Goal: Task Accomplishment & Management: Manage account settings

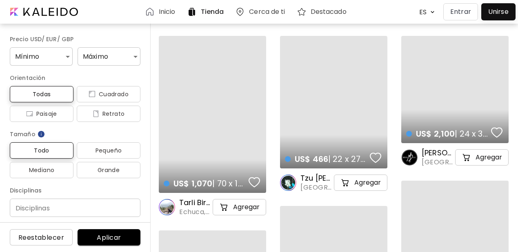
click at [461, 15] on p "Entrar" at bounding box center [460, 12] width 21 height 10
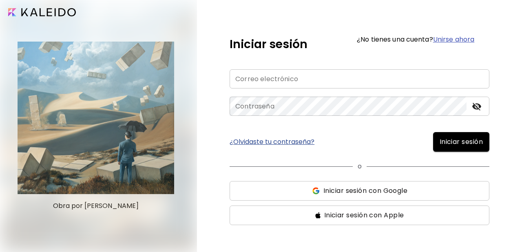
type input "**********"
click at [449, 143] on span "Iniciar sesión" at bounding box center [461, 142] width 43 height 10
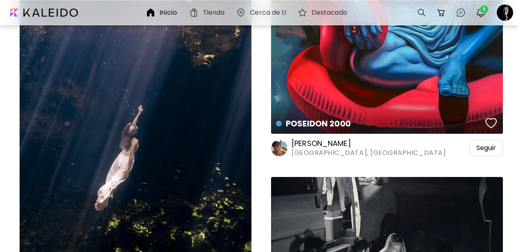
scroll to position [605, 0]
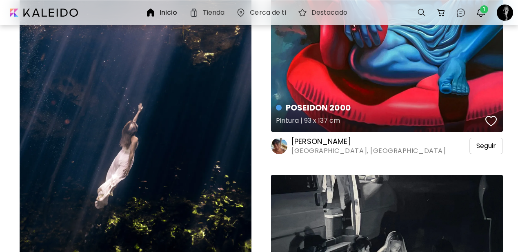
click at [490, 115] on div "button" at bounding box center [490, 121] width 11 height 12
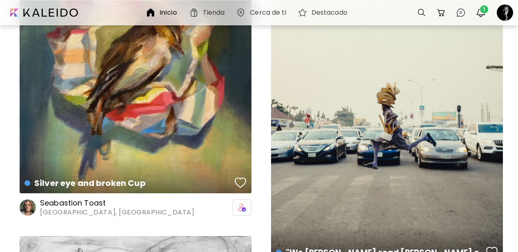
scroll to position [4272, 0]
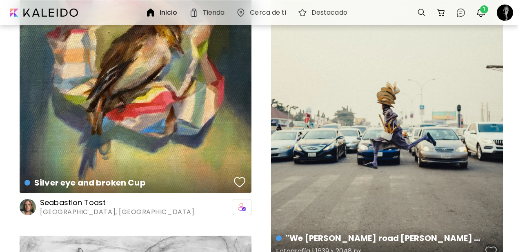
click at [489, 246] on div "button" at bounding box center [490, 252] width 11 height 12
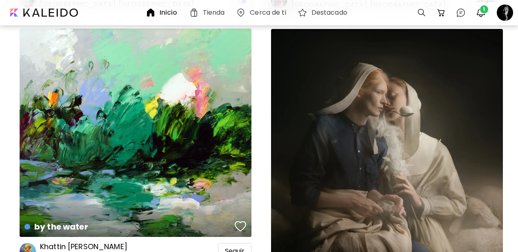
scroll to position [5890, 0]
